Goal: Check status: Check status

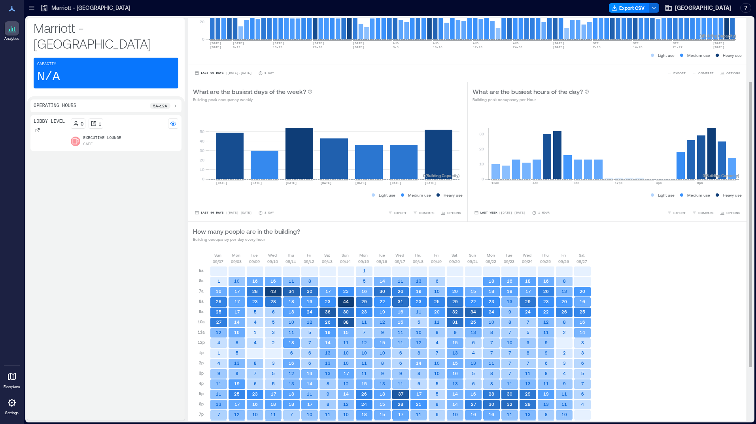
scroll to position [167, 0]
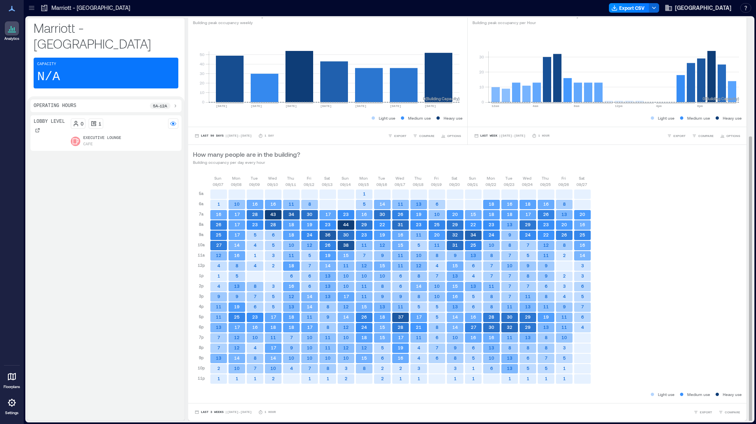
click at [237, 418] on div "Last 3 Weeks | [DATE] - [DATE] 1 Hour EXPORT COMPARE" at bounding box center [467, 413] width 558 height 18
click at [236, 413] on span "| [DATE] - [DATE]" at bounding box center [238, 413] width 26 height 0
click at [218, 397] on button "Custom" at bounding box center [209, 397] width 20 height 9
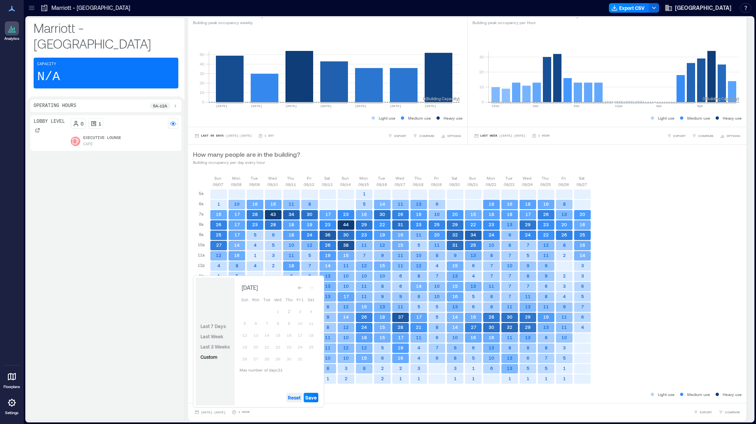
click at [297, 398] on span "Reset" at bounding box center [294, 398] width 13 height 6
click at [288, 310] on button "2" at bounding box center [288, 311] width 11 height 11
click at [312, 402] on button "Save" at bounding box center [311, 397] width 15 height 9
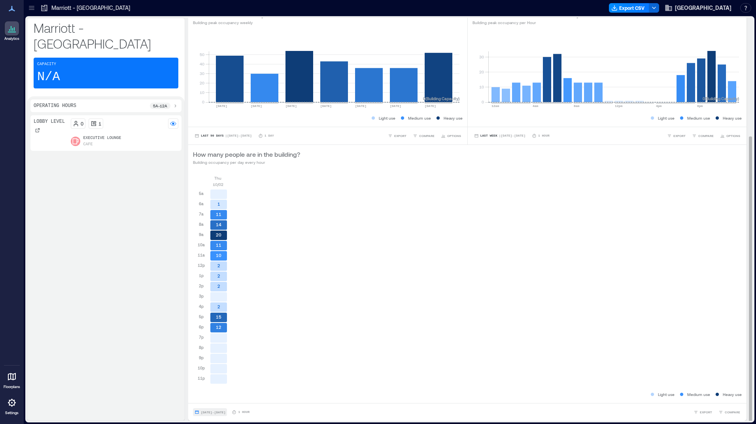
click at [207, 409] on button "[DATE] - [DATE]" at bounding box center [210, 413] width 34 height 8
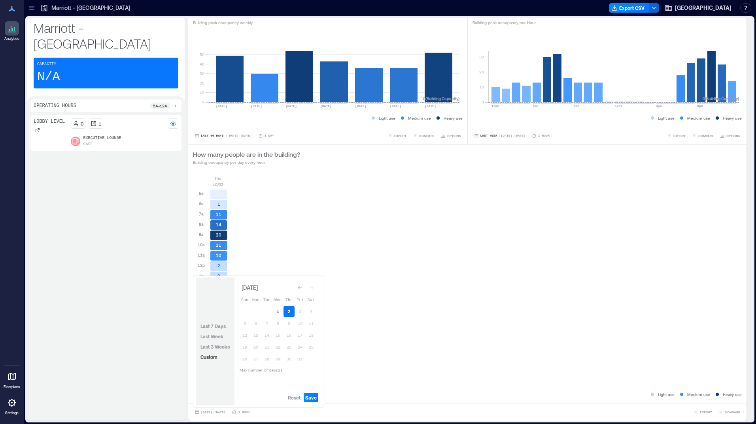
click at [278, 313] on button "1" at bounding box center [277, 311] width 11 height 11
click at [286, 312] on button "2" at bounding box center [288, 311] width 11 height 11
click at [309, 398] on span "Save" at bounding box center [310, 398] width 11 height 6
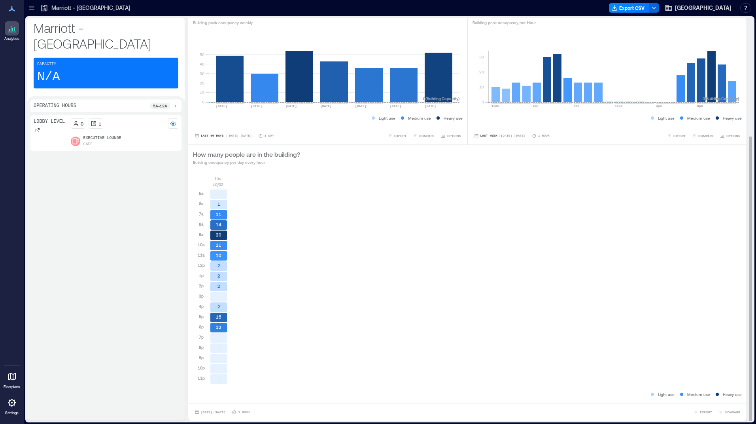
click at [692, 252] on div "[DATE] 5a 6a 7a 8a 9a 10a 11a 12p 1p 2p 3p 4p 5p 6p 7p 8p 9p 10p 11p 1 11 14 20…" at bounding box center [467, 283] width 549 height 216
